Goal: Communication & Community: Connect with others

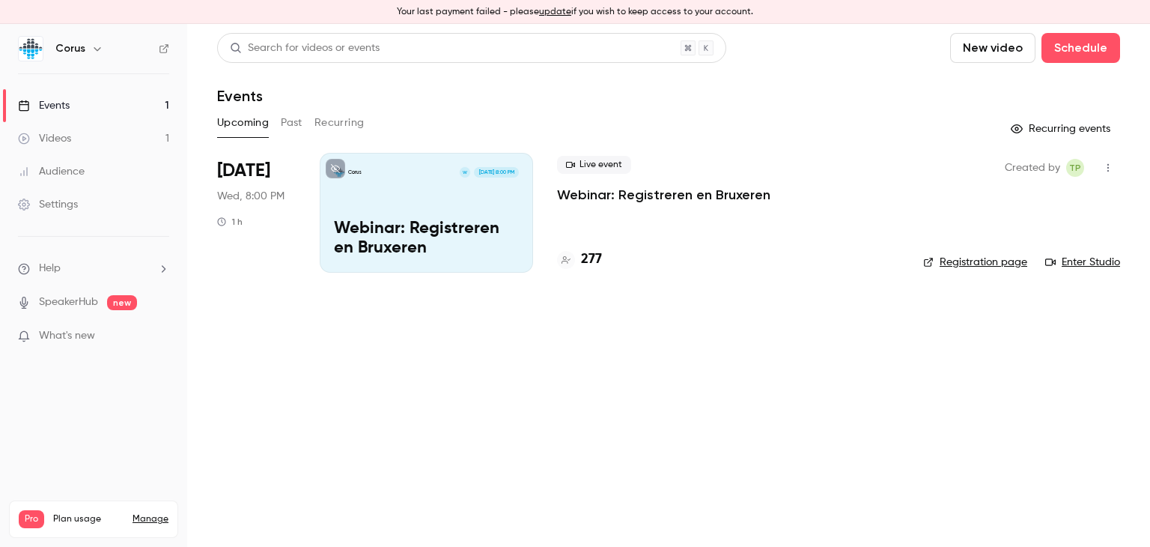
click at [449, 218] on div "Corus W [DATE] 8:00 PM Webinar: Registreren en [GEOGRAPHIC_DATA]" at bounding box center [426, 213] width 213 height 120
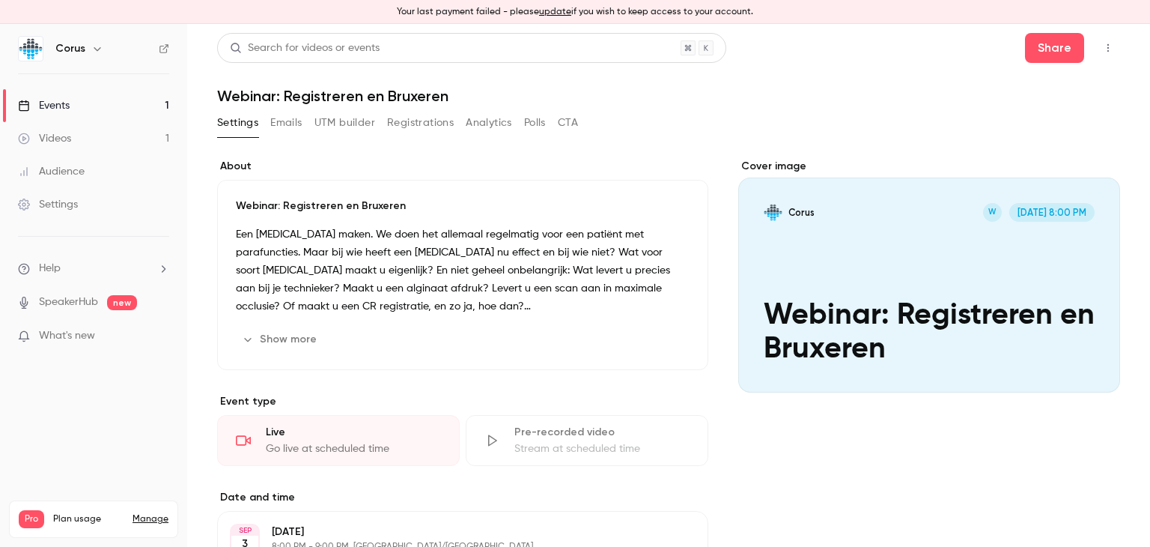
click at [1102, 49] on icon "button" at bounding box center [1108, 48] width 12 height 10
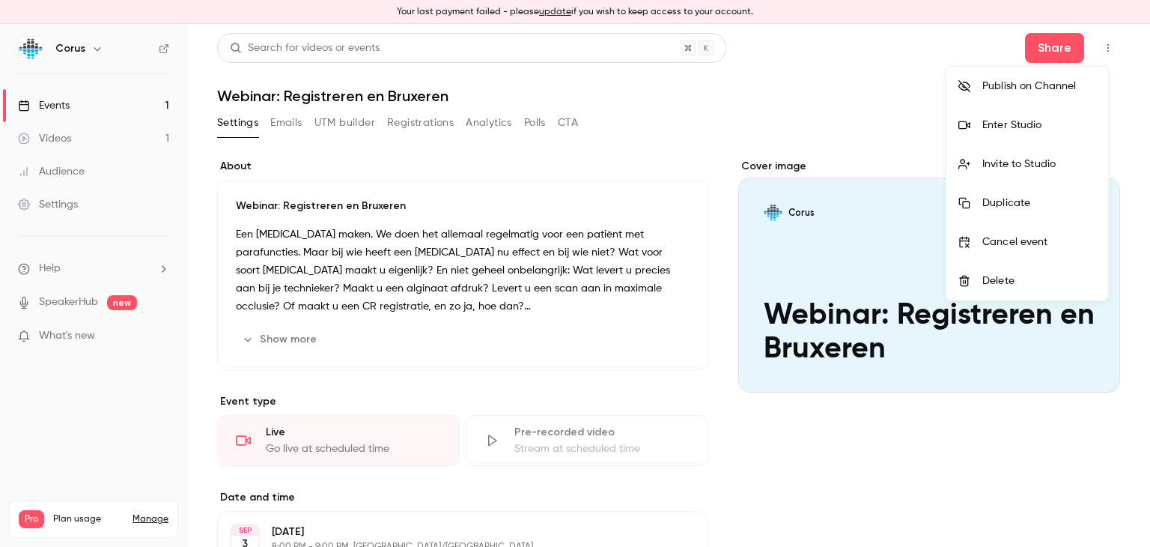
click at [1009, 127] on div "Enter Studio" at bounding box center [1039, 125] width 114 height 15
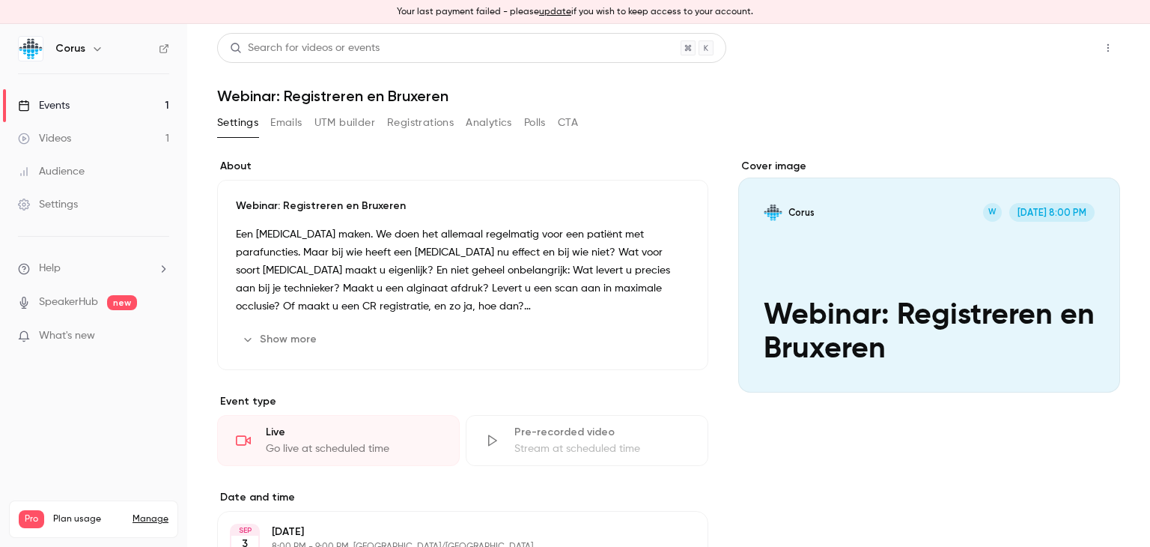
click at [1051, 49] on button "Share" at bounding box center [1054, 48] width 59 height 30
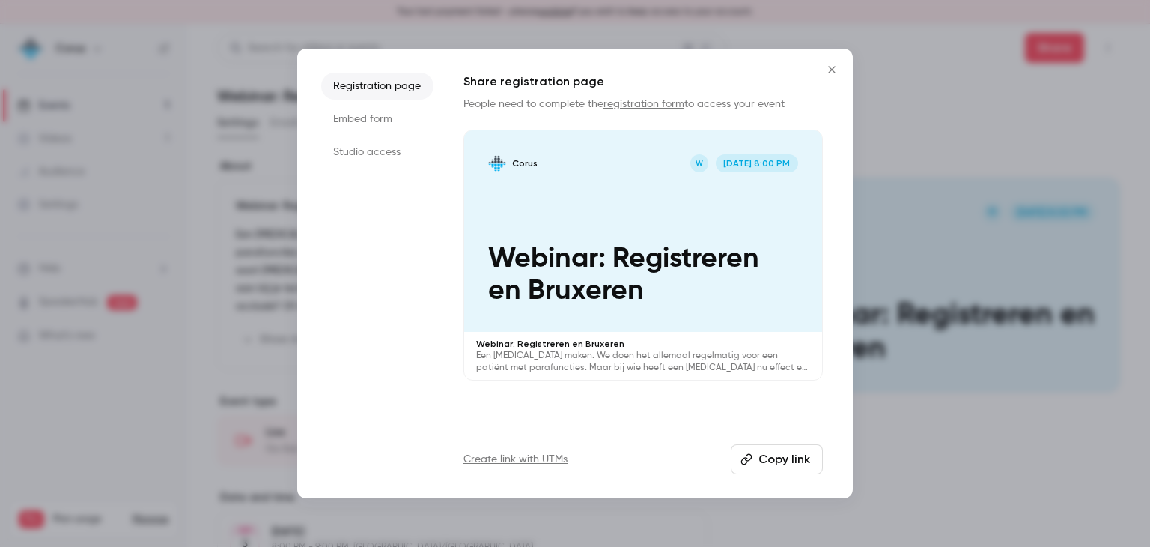
click at [834, 67] on icon "Close" at bounding box center [831, 69] width 7 height 7
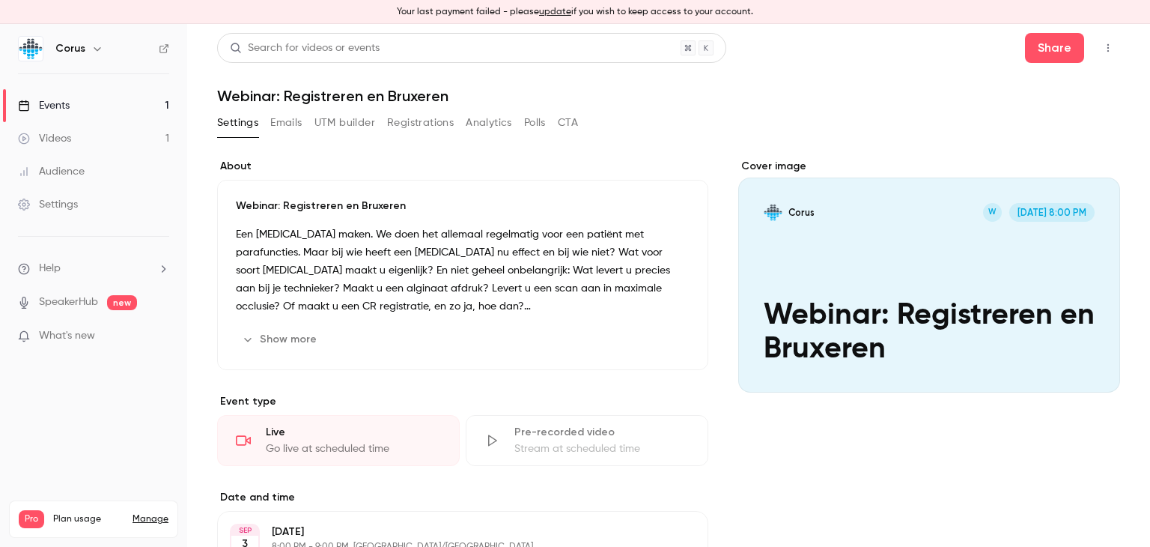
click at [1102, 48] on icon "button" at bounding box center [1108, 48] width 12 height 10
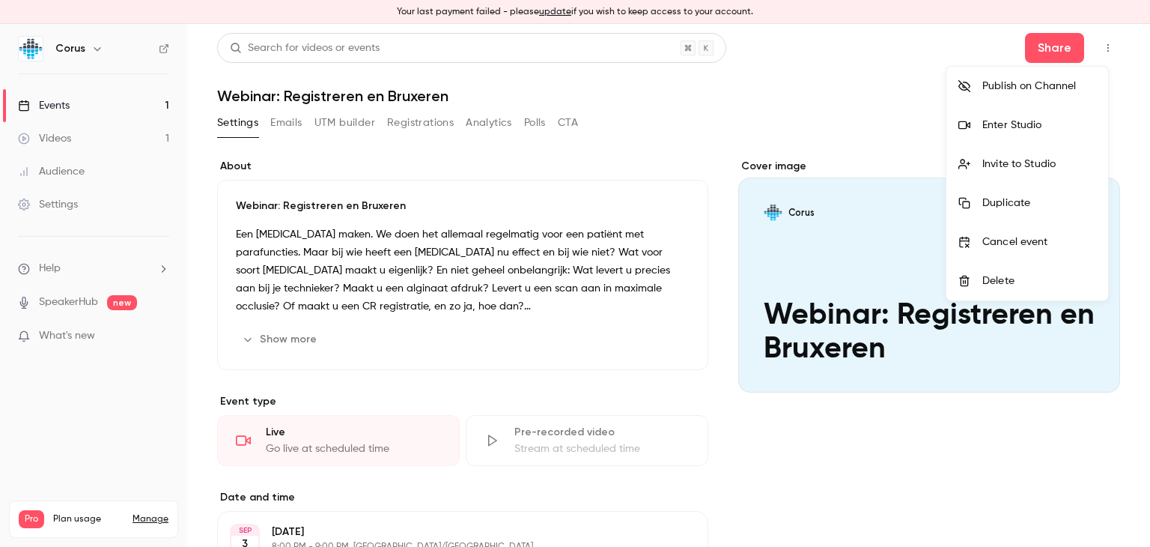
click at [1027, 163] on div "Invite to Studio" at bounding box center [1039, 164] width 114 height 15
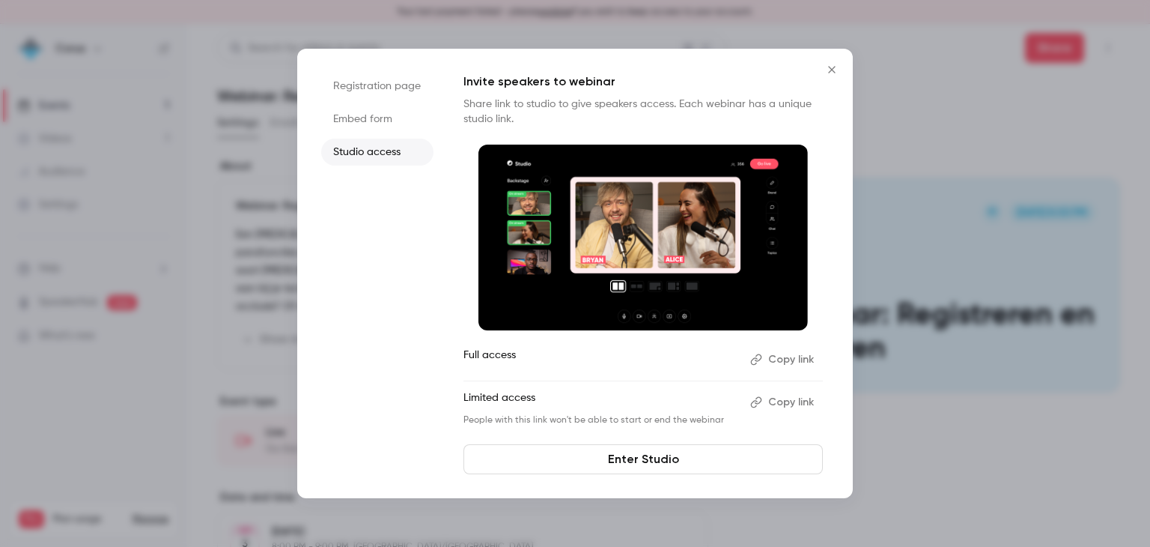
click at [832, 68] on icon "Close" at bounding box center [832, 70] width 18 height 12
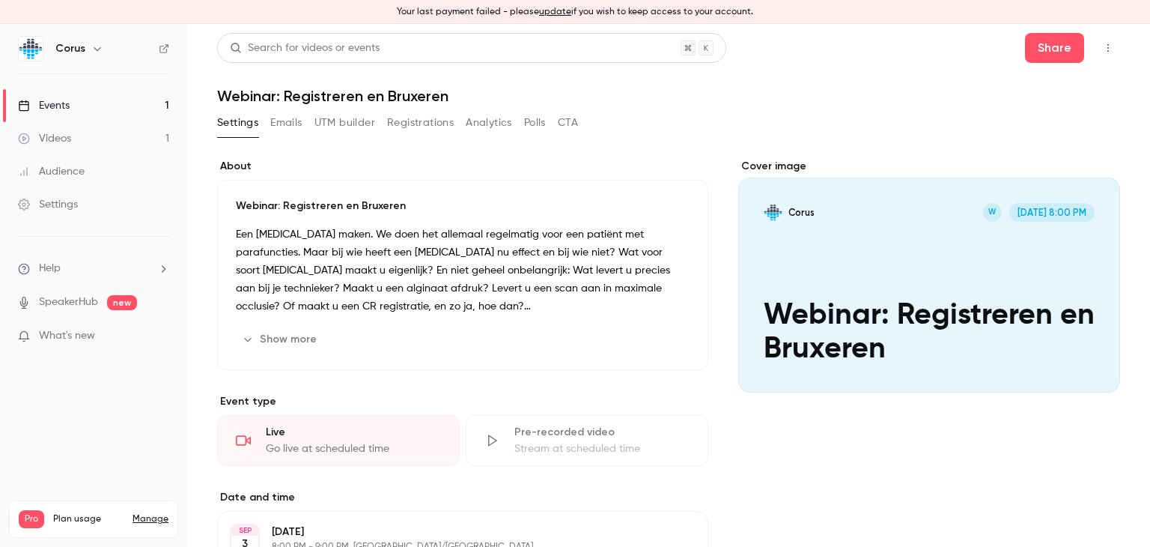
click at [1102, 51] on icon "button" at bounding box center [1108, 48] width 12 height 10
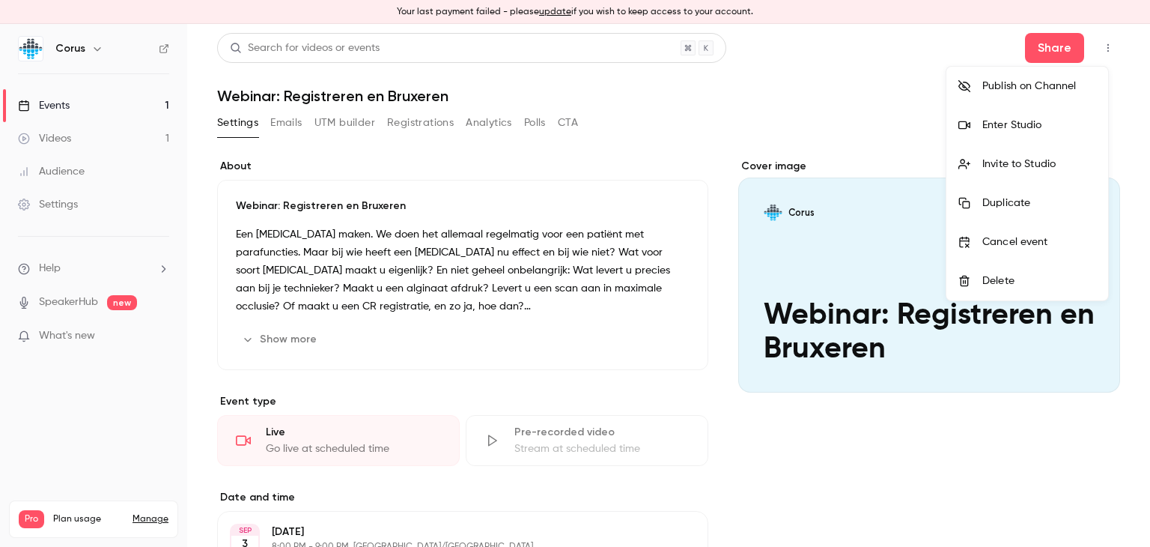
click at [1021, 126] on div "Enter Studio" at bounding box center [1039, 125] width 114 height 15
